Goal: Task Accomplishment & Management: Use online tool/utility

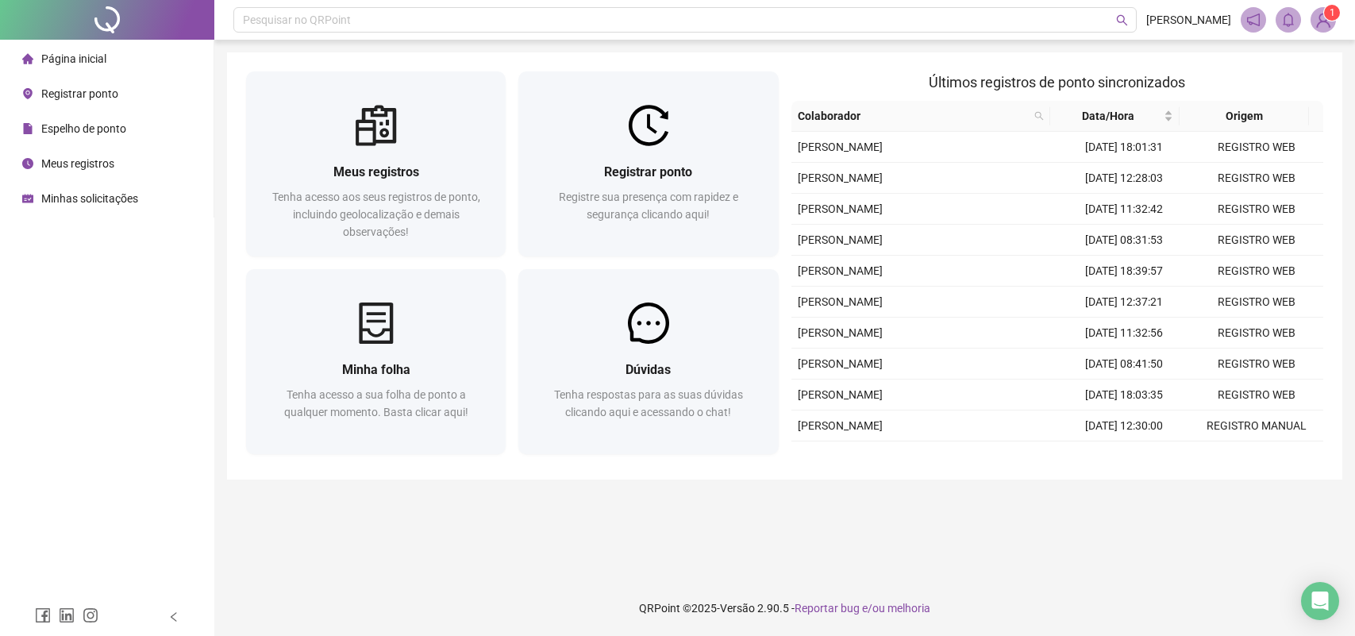
click at [680, 200] on span "Registre sua presença com rapidez e segurança clicando aqui!" at bounding box center [648, 206] width 179 height 30
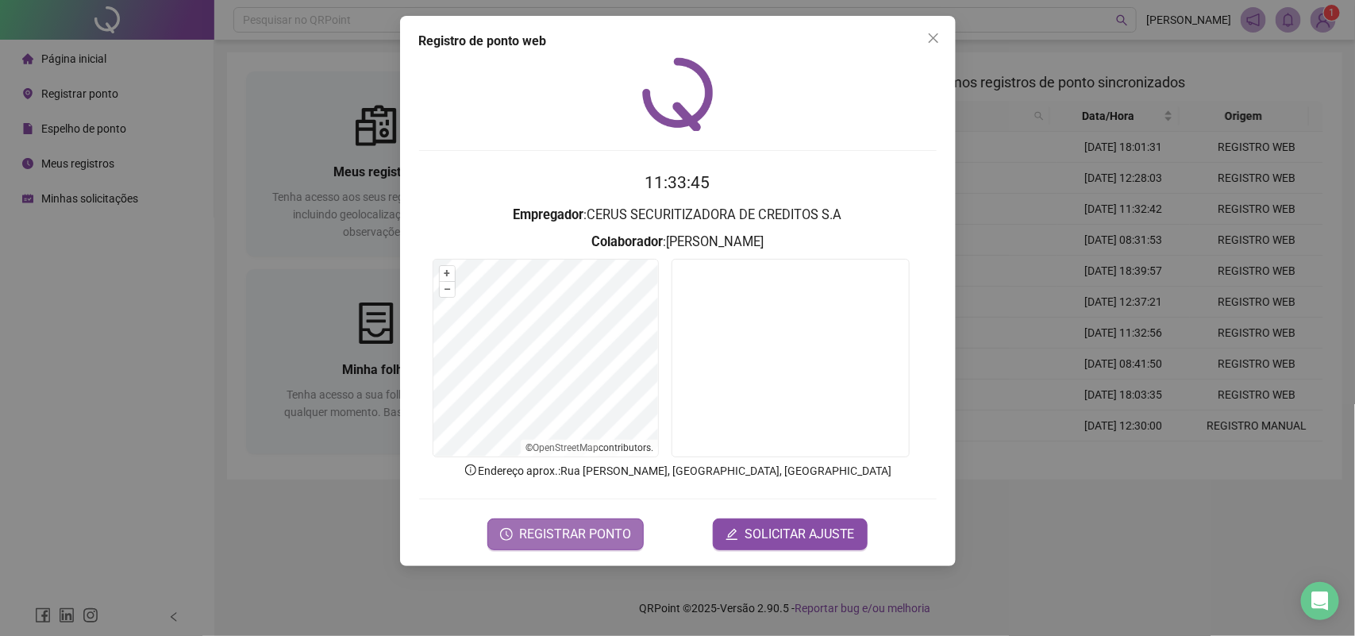
click at [611, 529] on span "REGISTRAR PONTO" at bounding box center [575, 534] width 112 height 19
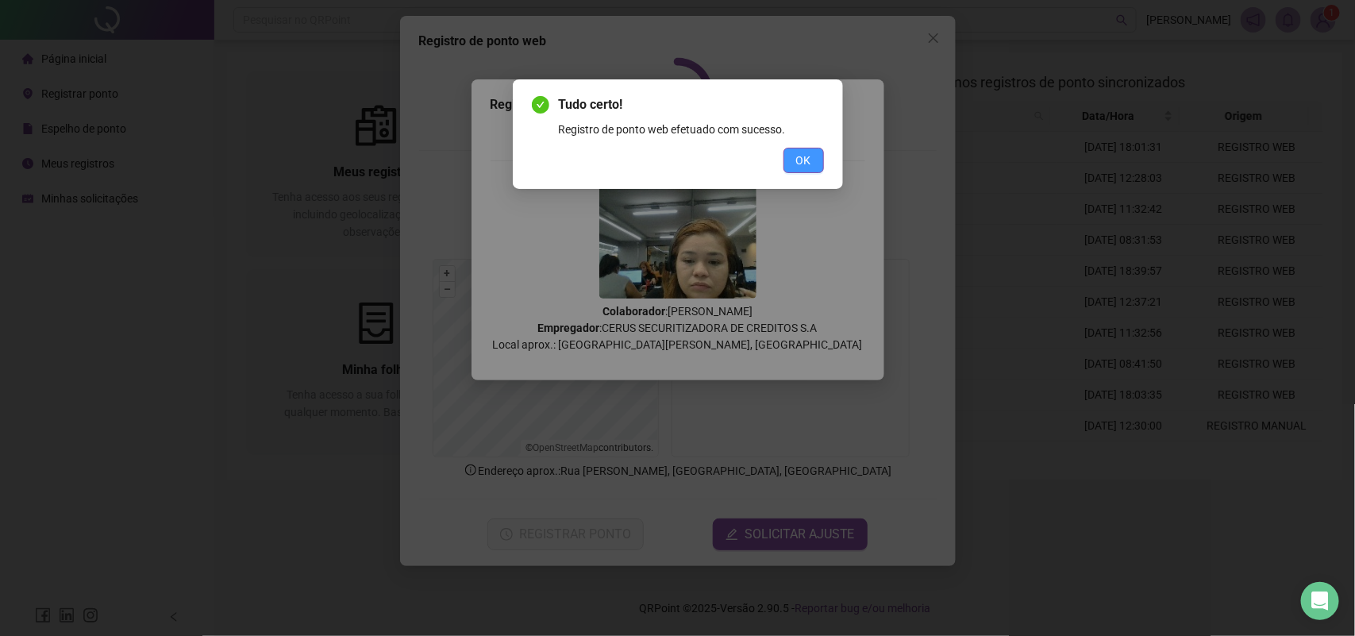
click at [804, 156] on span "OK" at bounding box center [803, 160] width 15 height 17
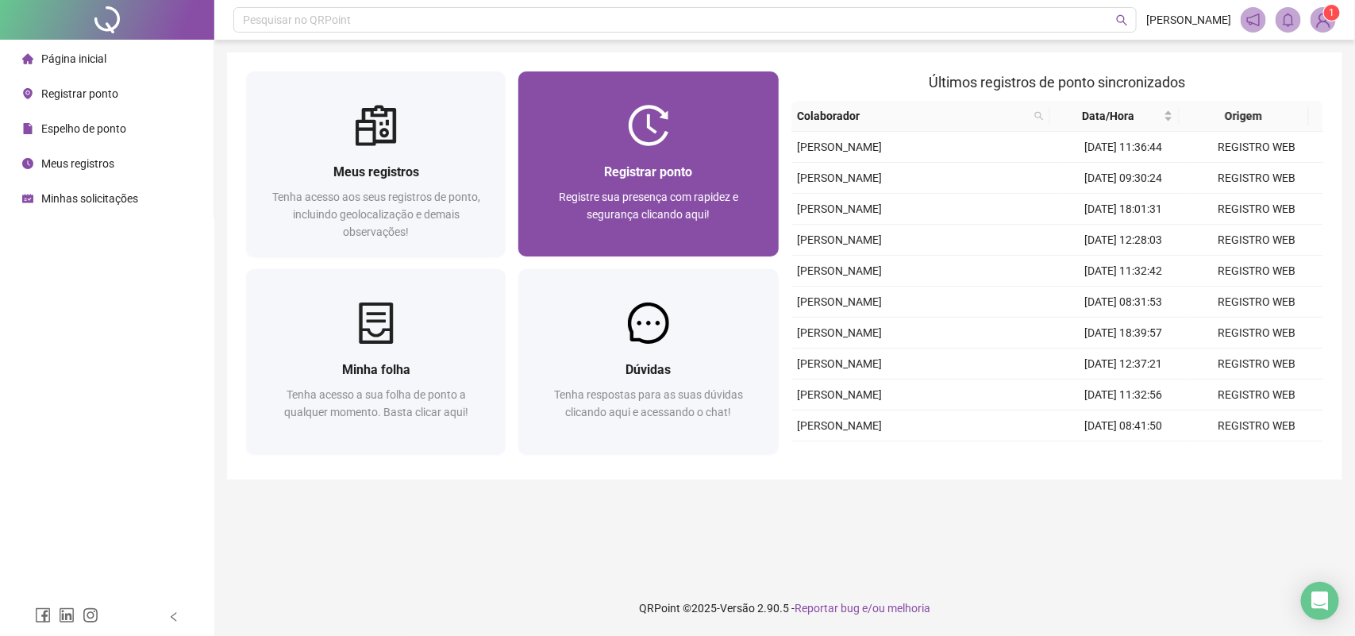
click at [615, 179] on span "Registrar ponto" at bounding box center [648, 171] width 88 height 15
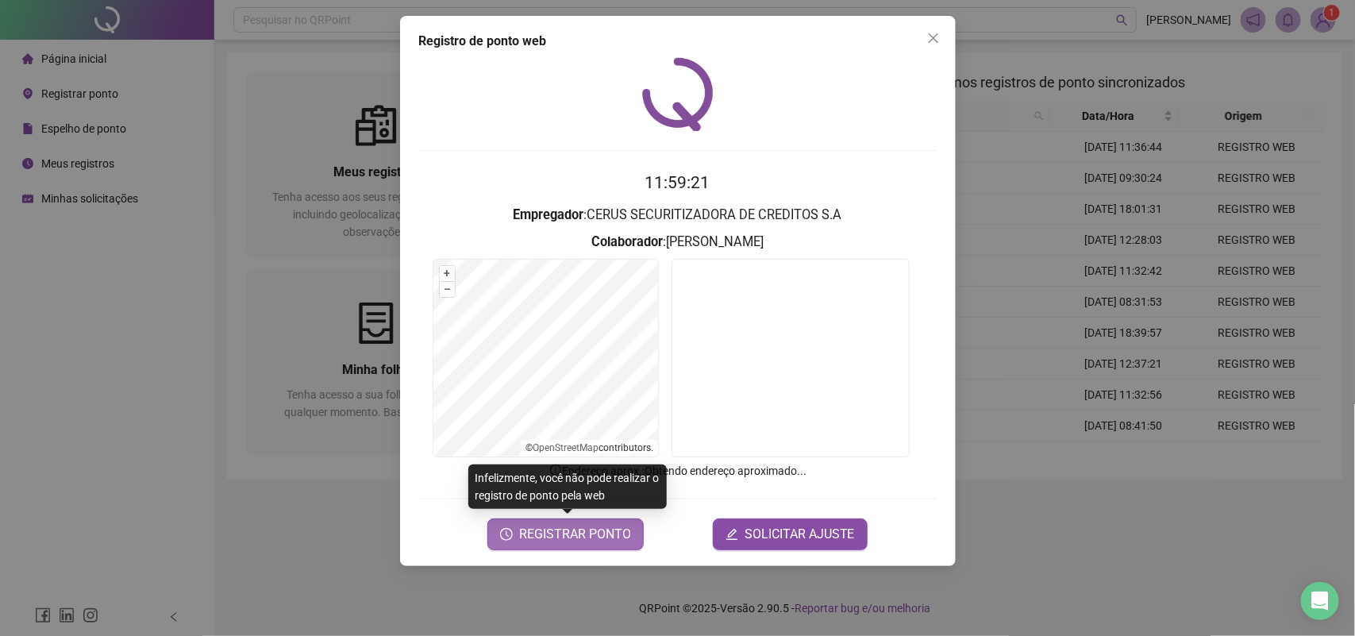
click at [603, 532] on span "REGISTRAR PONTO" at bounding box center [575, 534] width 112 height 19
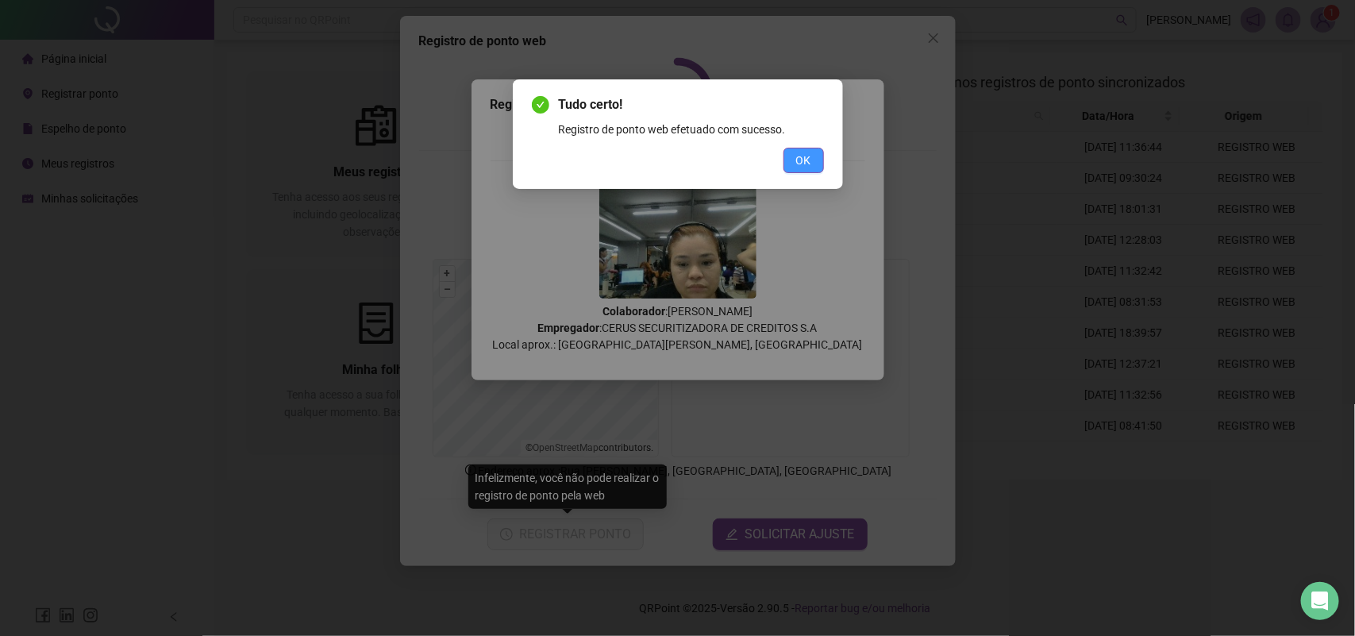
click at [796, 167] on span "OK" at bounding box center [803, 160] width 15 height 17
